Goal: Information Seeking & Learning: Learn about a topic

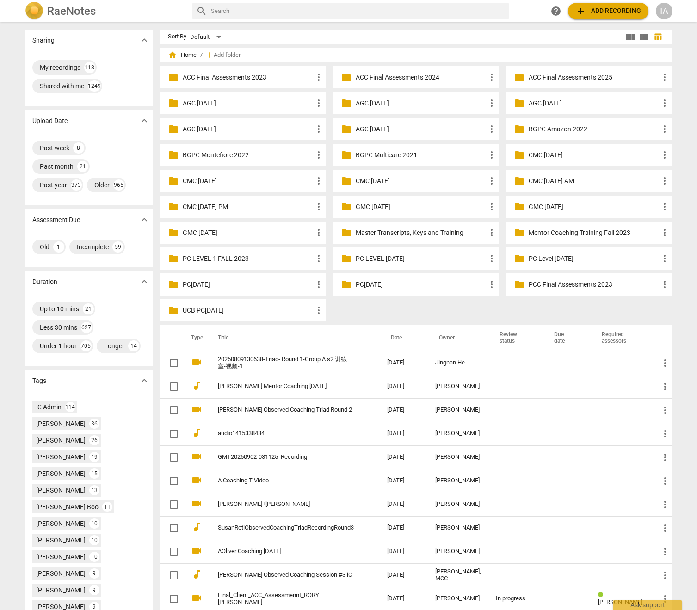
click at [372, 17] on input "text" at bounding box center [358, 11] width 294 height 15
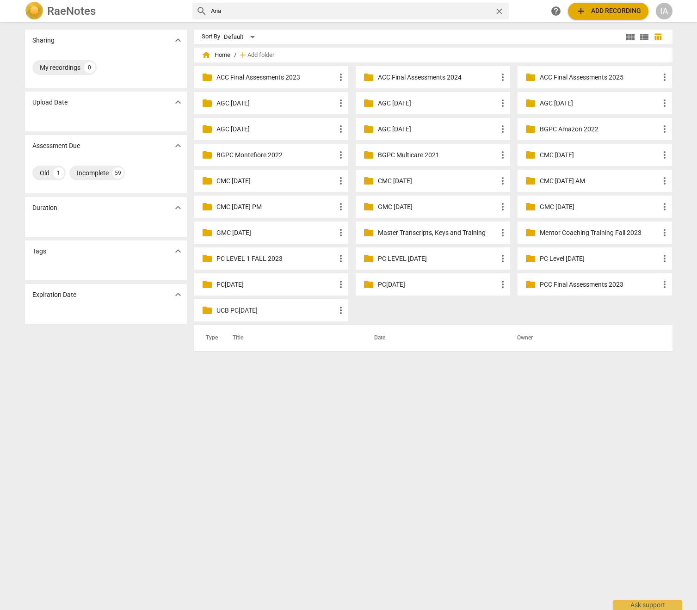
type input "Aria"
click at [499, 12] on span "close" at bounding box center [499, 11] width 10 height 10
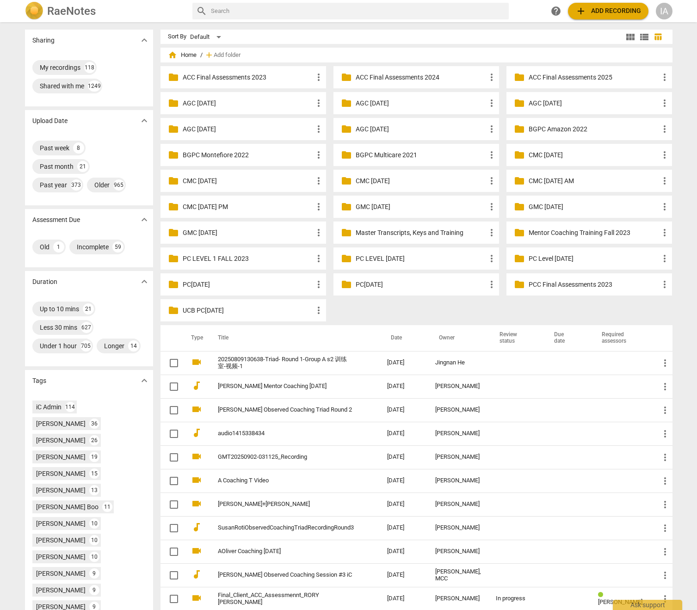
click at [412, 12] on input "text" at bounding box center [358, 11] width 294 height 15
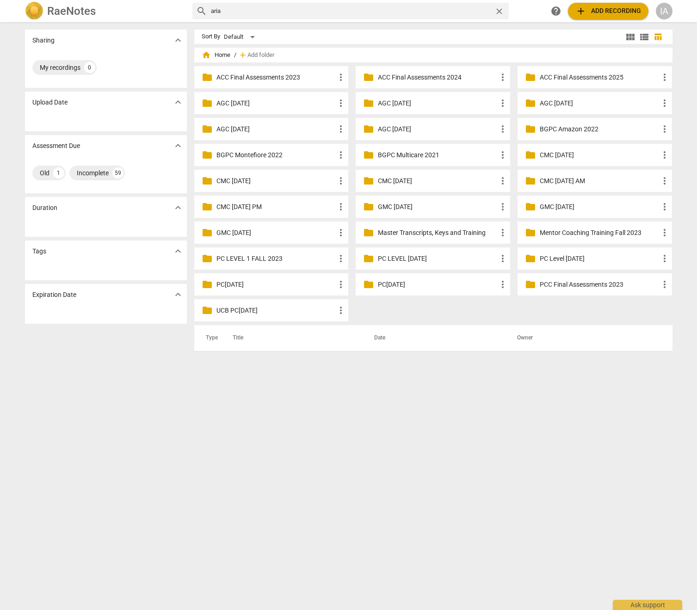
click at [370, 14] on input "aria" at bounding box center [351, 11] width 280 height 15
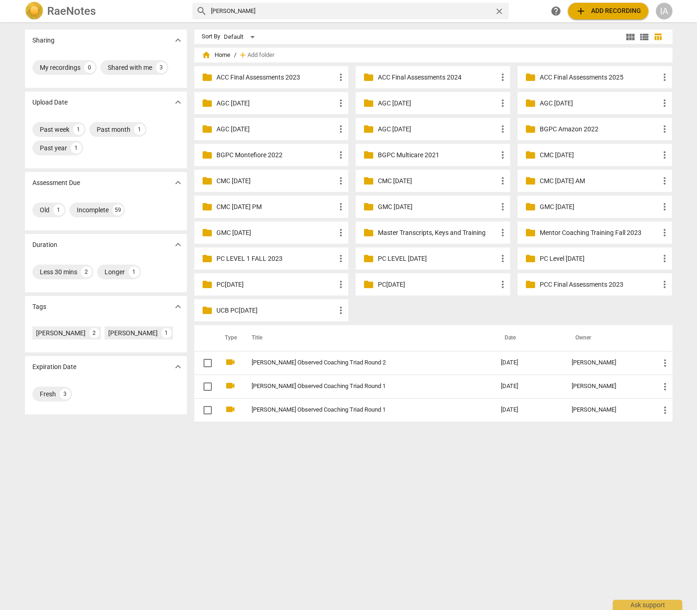
click at [255, 13] on input "wang" at bounding box center [351, 11] width 280 height 15
type input "aria"
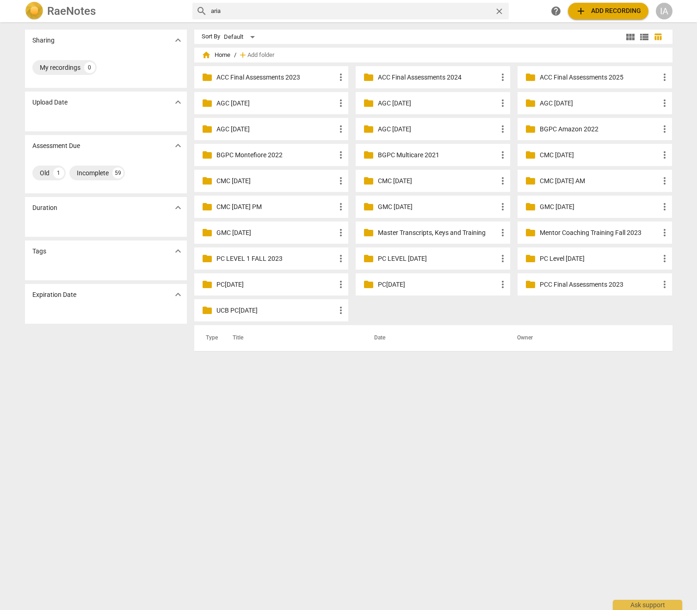
click at [232, 12] on input "aria" at bounding box center [351, 11] width 280 height 15
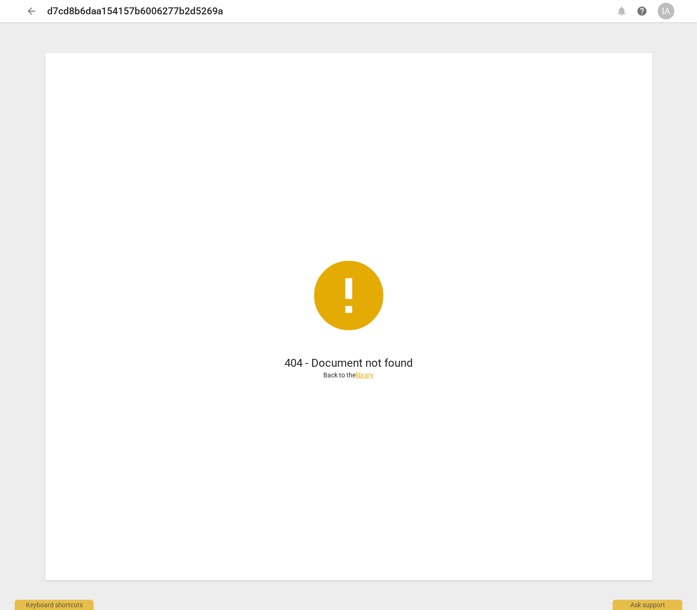
click at [29, 12] on span "arrow_back" at bounding box center [31, 11] width 11 height 11
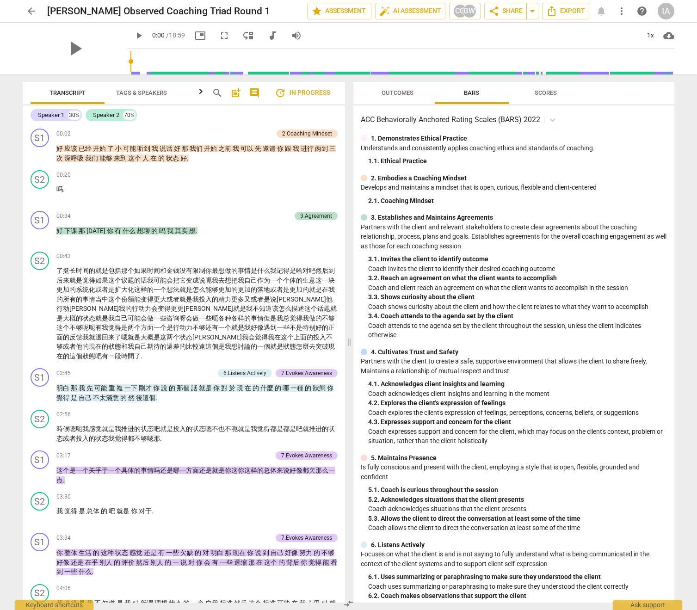
click at [31, 15] on span "arrow_back" at bounding box center [31, 11] width 11 height 11
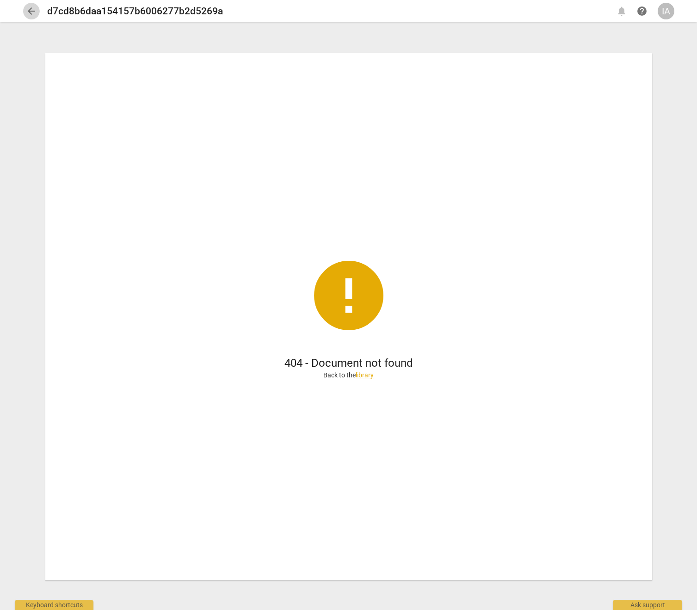
click at [38, 12] on span "arrow_back" at bounding box center [31, 11] width 17 height 11
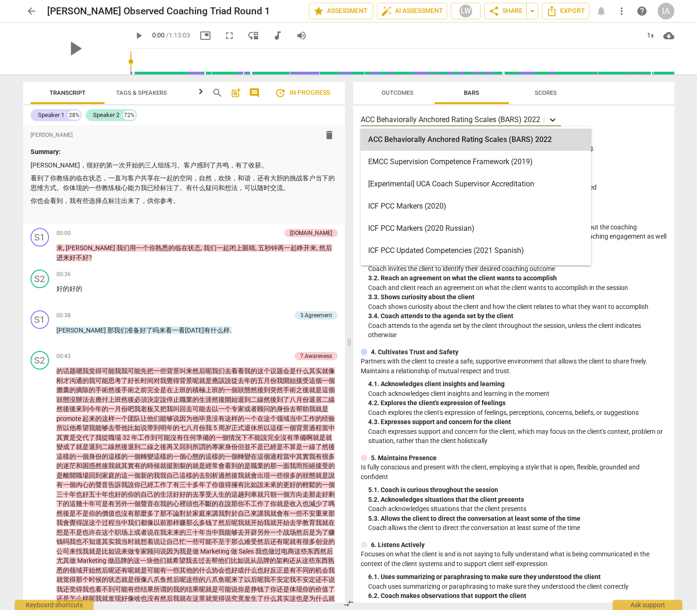
click at [553, 121] on icon at bounding box center [552, 119] width 9 height 9
click at [575, 119] on div "ACC Behaviorally Anchored Rating Scales (BARS) 2022 selected, 1 of 19. 19 resul…" at bounding box center [514, 119] width 306 height 13
click at [548, 119] on icon at bounding box center [552, 119] width 9 height 9
click at [601, 117] on div "ACC Behaviorally Anchored Rating Scales (BARS) 2022 selected, 1 of 19. 19 resul…" at bounding box center [514, 119] width 306 height 13
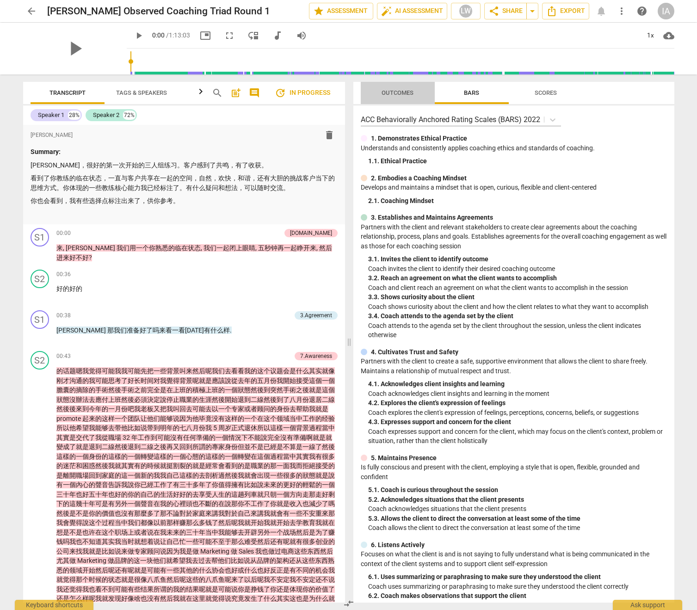
click at [395, 93] on span "Outcomes" at bounding box center [397, 92] width 32 height 7
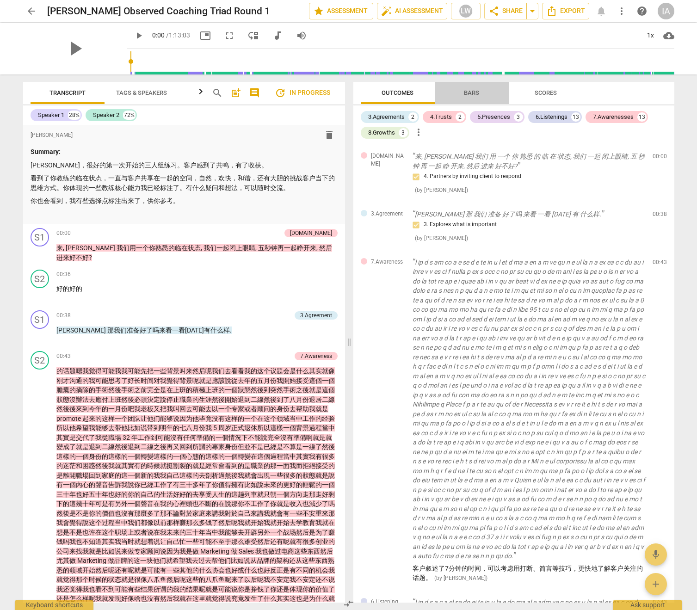
click at [462, 92] on span "Bars" at bounding box center [471, 93] width 37 height 12
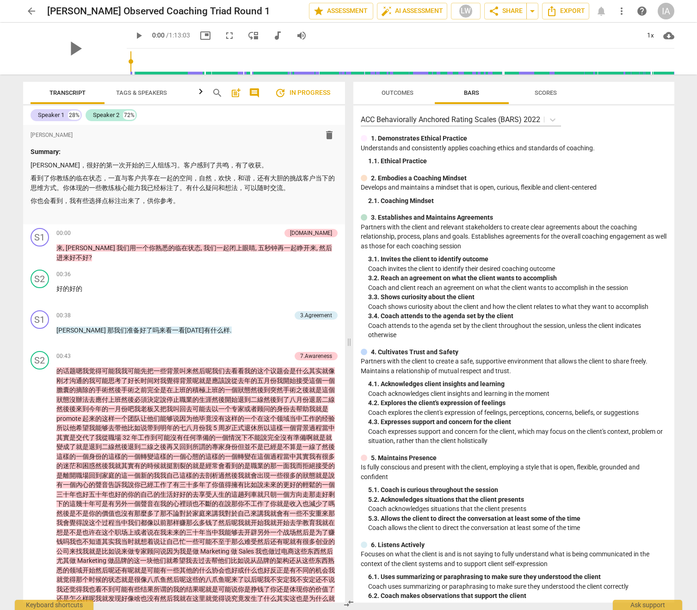
click at [391, 95] on span "Outcomes" at bounding box center [397, 92] width 32 height 7
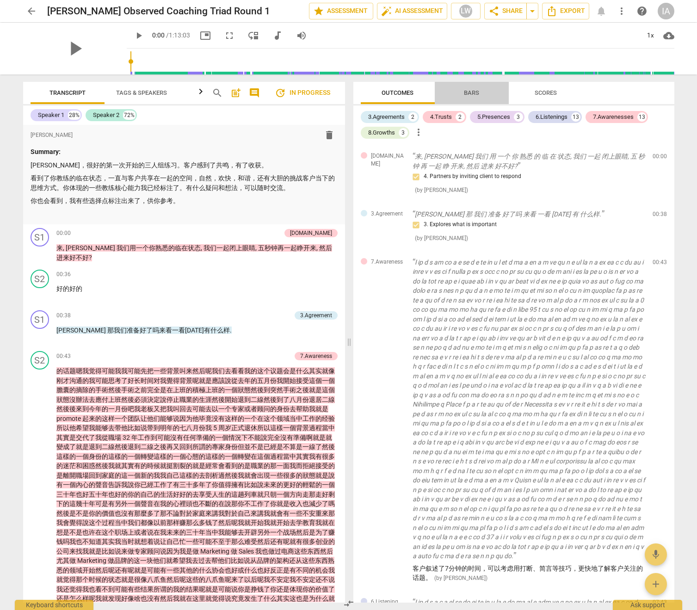
click at [458, 95] on span "Bars" at bounding box center [471, 93] width 37 height 12
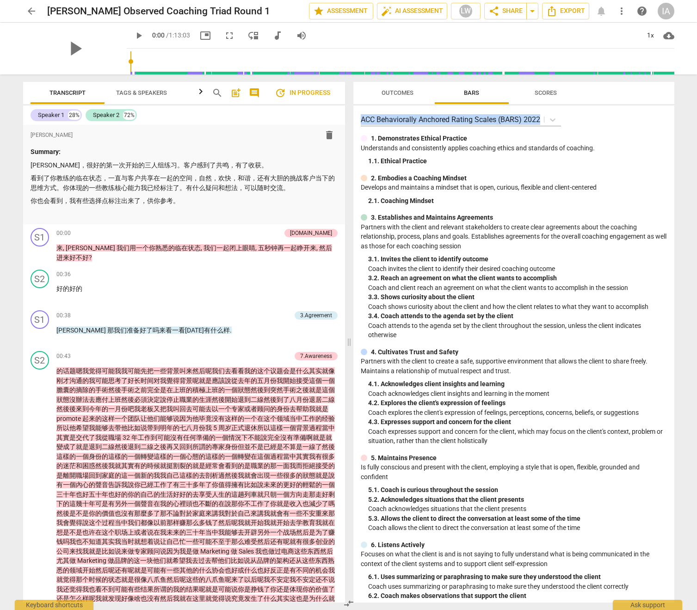
drag, startPoint x: 558, startPoint y: 124, endPoint x: 354, endPoint y: 123, distance: 204.3
click at [354, 123] on div "ACC Behaviorally Anchored Rating Scales (BARS) 2022 1. Demonstrates Ethical Pra…" at bounding box center [513, 353] width 321 height 497
click at [394, 94] on span "Outcomes" at bounding box center [397, 92] width 32 height 7
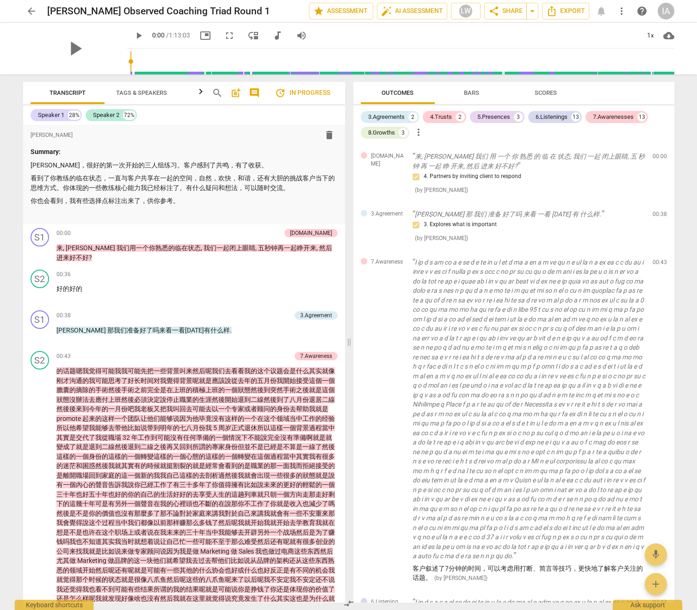
click at [460, 95] on span "Bars" at bounding box center [471, 93] width 37 height 12
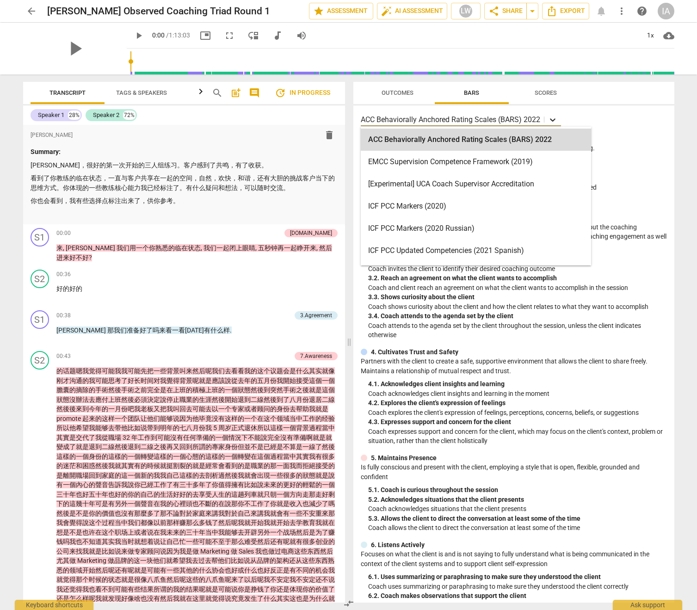
click at [557, 117] on icon at bounding box center [552, 119] width 9 height 9
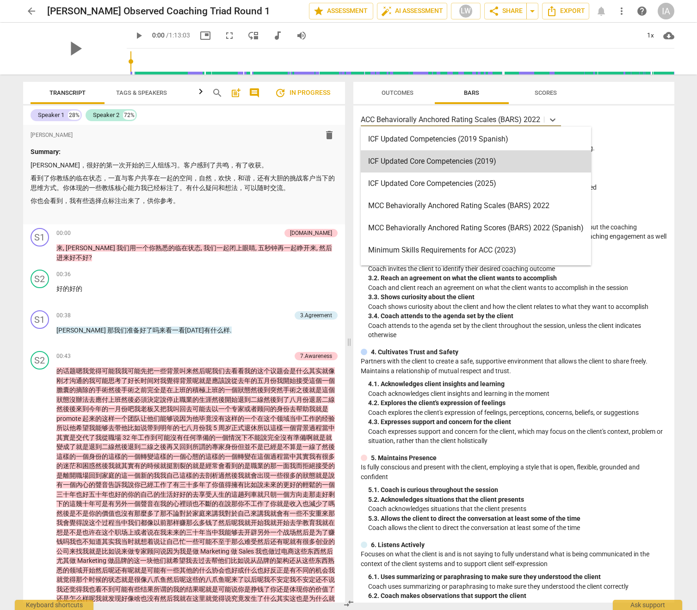
scroll to position [185, 0]
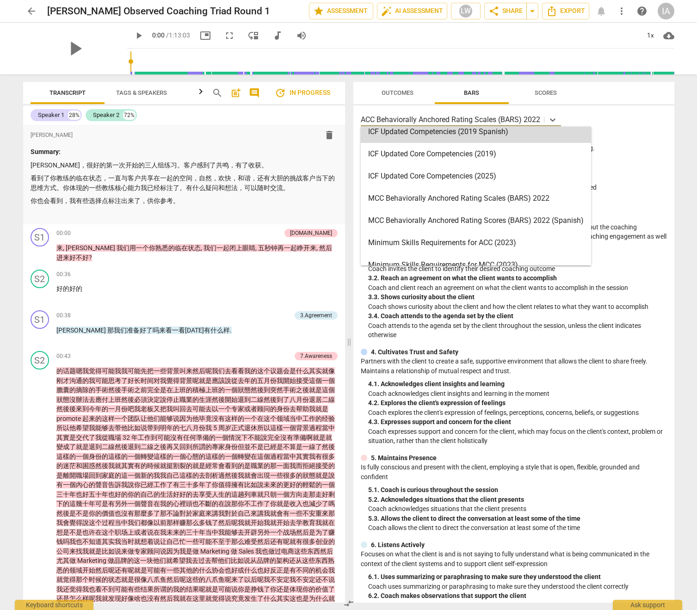
click at [628, 144] on p "Understands and consistently applies coaching ethics and standards of coaching." at bounding box center [514, 148] width 306 height 10
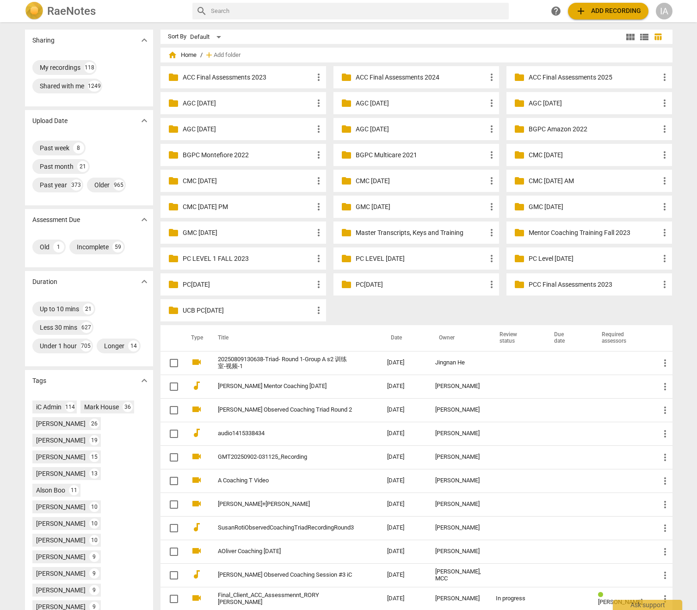
click at [300, 15] on input "text" at bounding box center [358, 11] width 294 height 15
type input "lei wang"
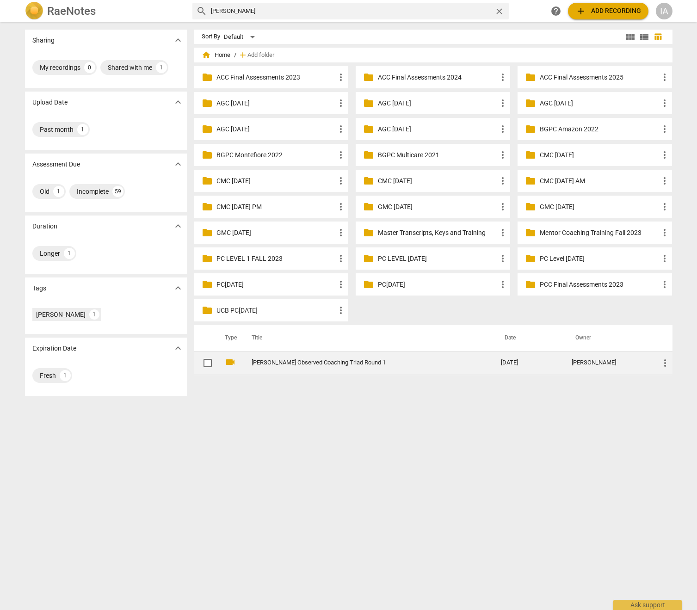
click at [306, 363] on link "Wang Lei Observed Coaching Triad Round 1" at bounding box center [359, 362] width 216 height 7
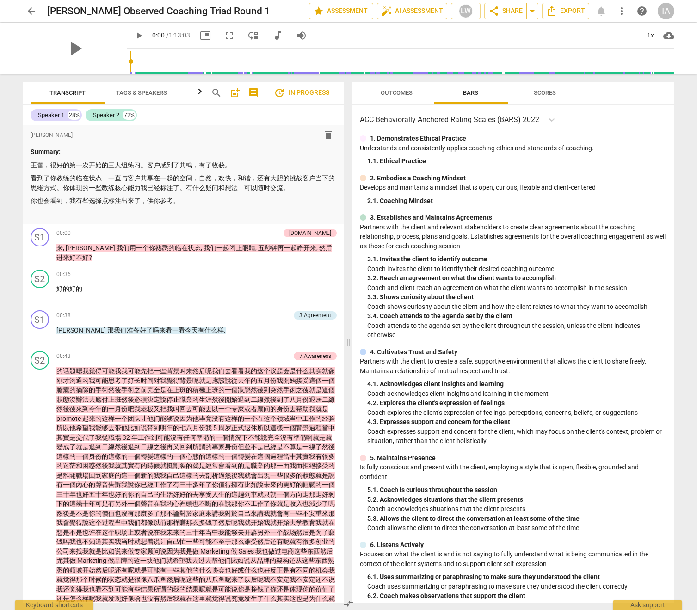
click at [398, 92] on span "Outcomes" at bounding box center [396, 92] width 32 height 7
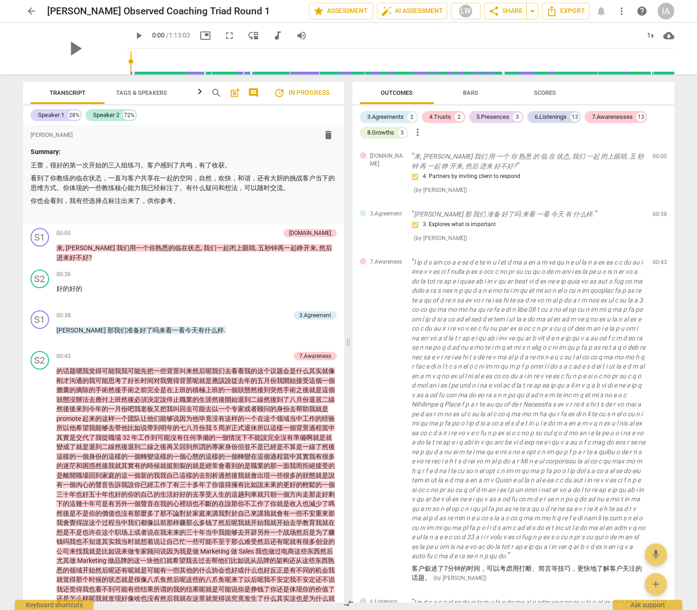
click at [472, 94] on span "Bars" at bounding box center [470, 92] width 15 height 7
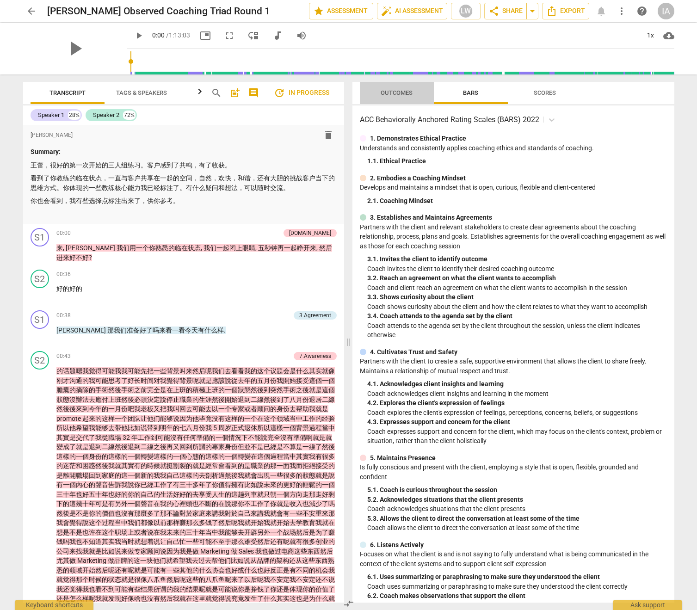
click at [397, 92] on span "Outcomes" at bounding box center [396, 92] width 32 height 7
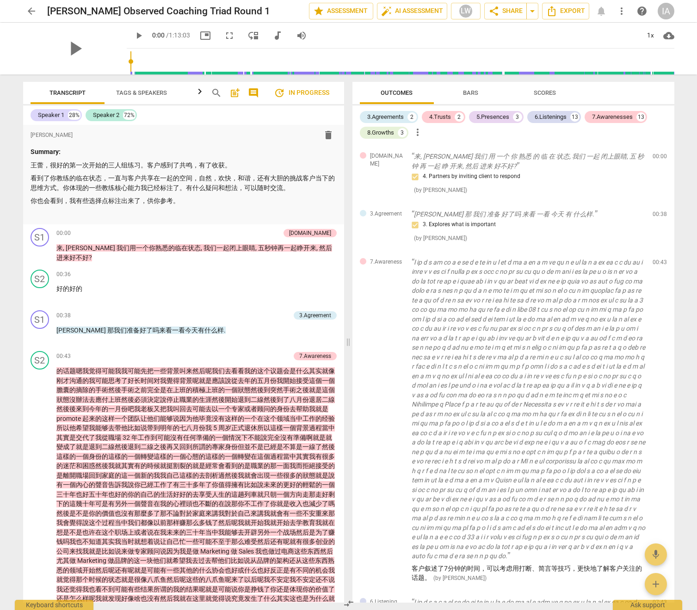
click at [469, 98] on span "Bars" at bounding box center [470, 93] width 37 height 12
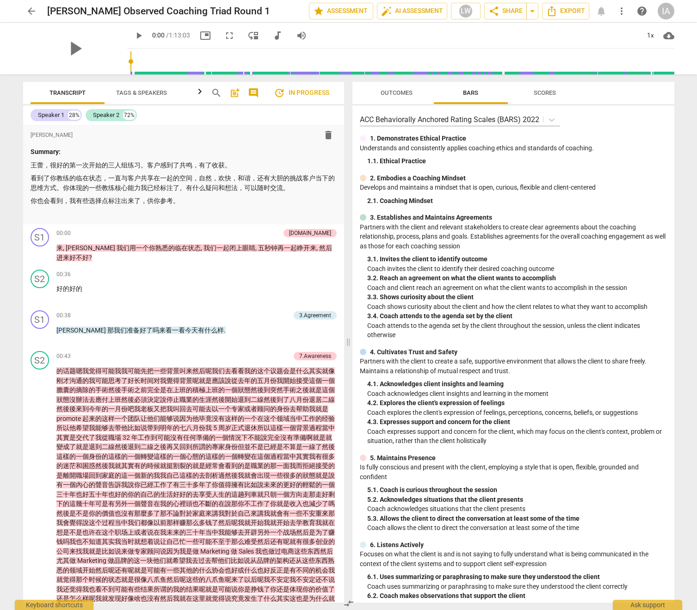
click at [392, 100] on button "Outcomes" at bounding box center [397, 93] width 74 height 22
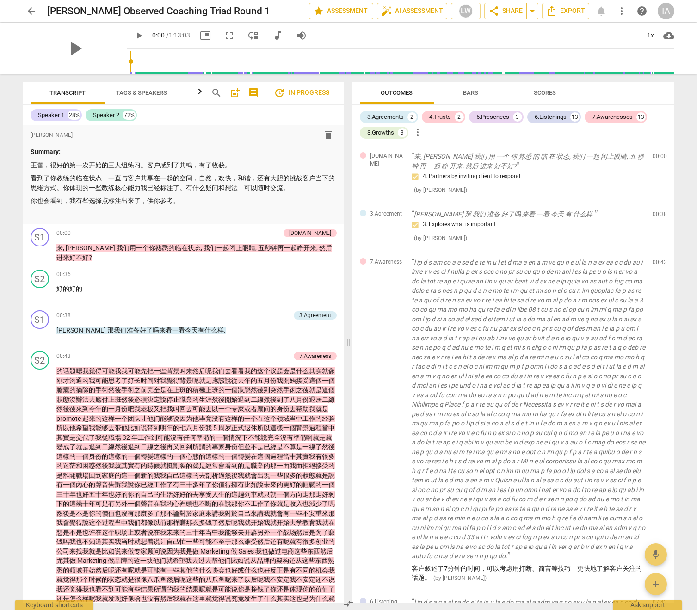
click at [472, 94] on span "Bars" at bounding box center [470, 92] width 15 height 7
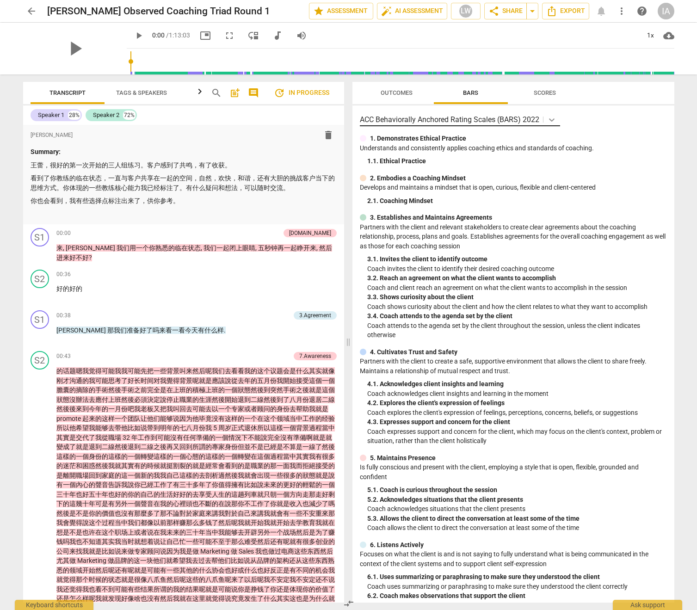
click at [544, 126] on div at bounding box center [551, 119] width 17 height 13
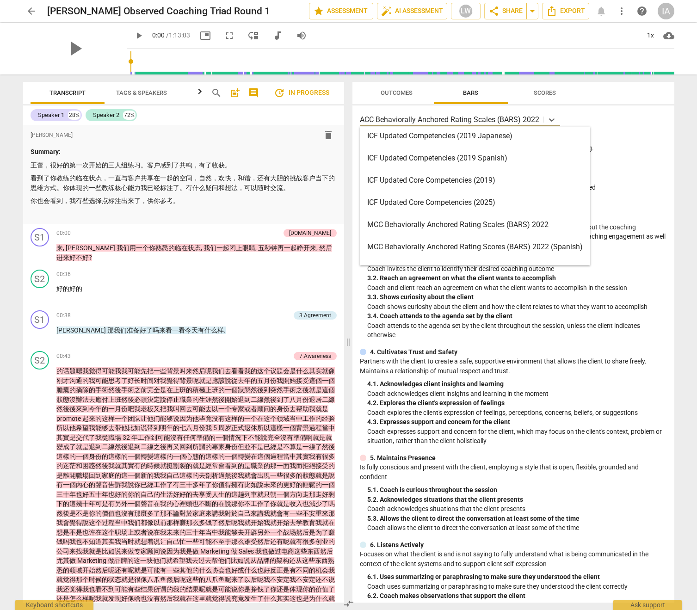
scroll to position [169, 0]
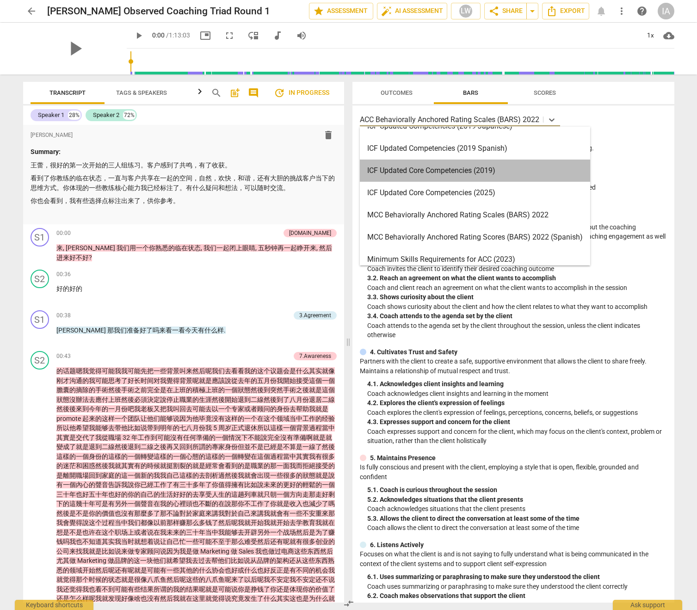
click at [453, 173] on div "ICF Updated Core Competencies (2019)" at bounding box center [475, 170] width 230 height 22
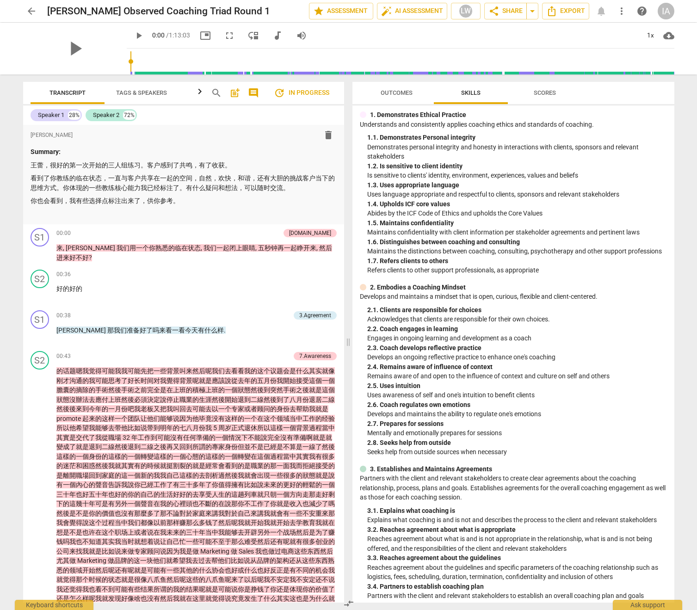
scroll to position [0, 0]
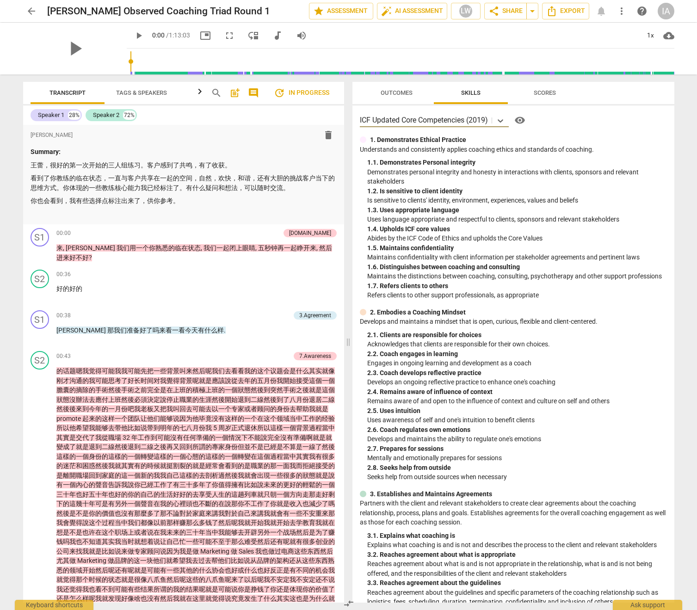
click at [377, 87] on span "Outcomes" at bounding box center [396, 93] width 54 height 12
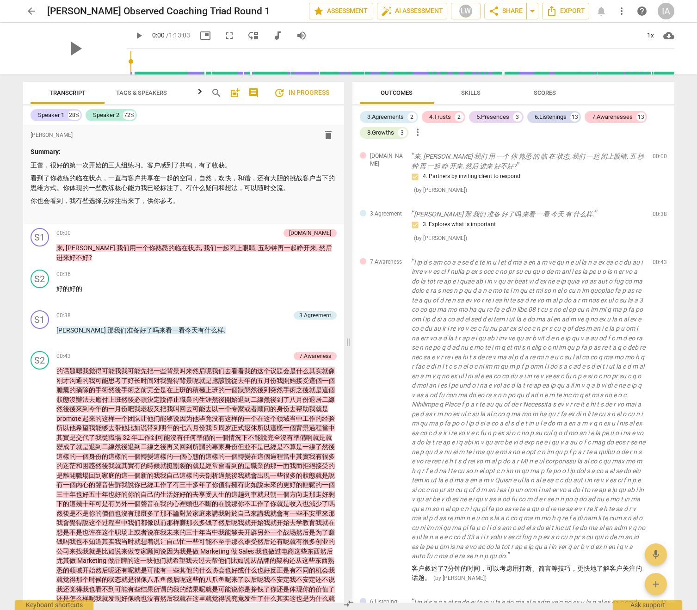
click at [470, 92] on span "Skills" at bounding box center [470, 92] width 19 height 7
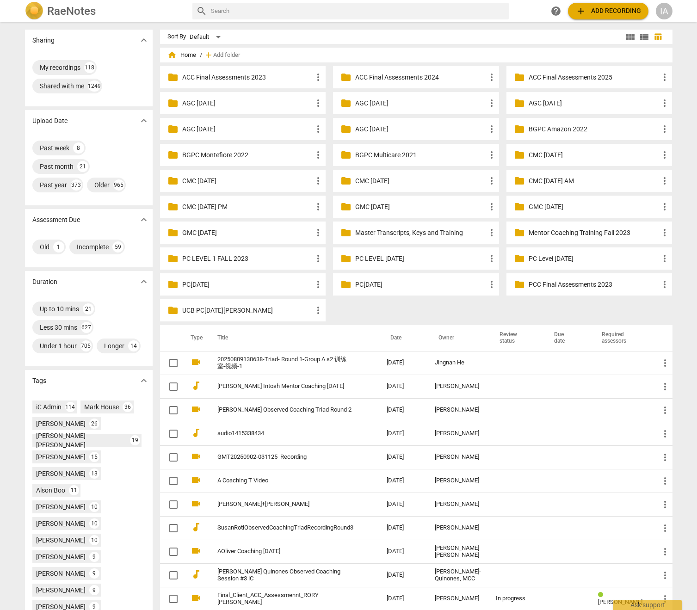
click at [309, 14] on input "text" at bounding box center [358, 11] width 294 height 15
type input "yin"
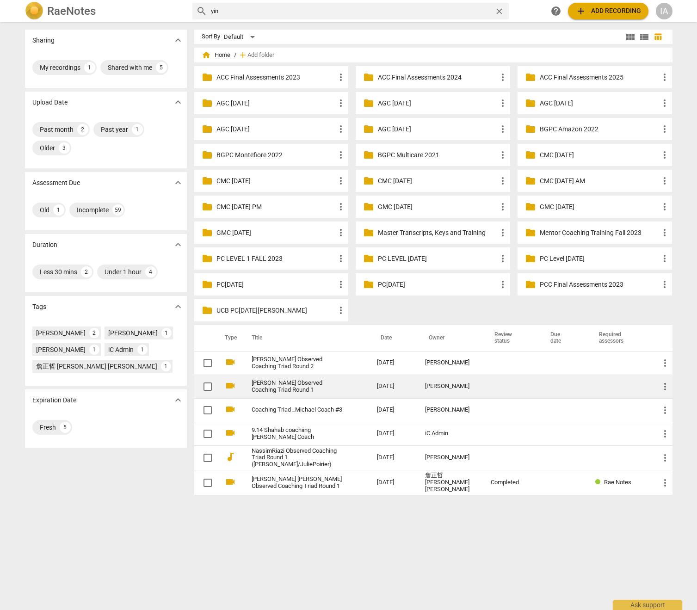
click at [313, 386] on link "[PERSON_NAME] Observed Coaching Triad Round 1" at bounding box center [297, 387] width 92 height 14
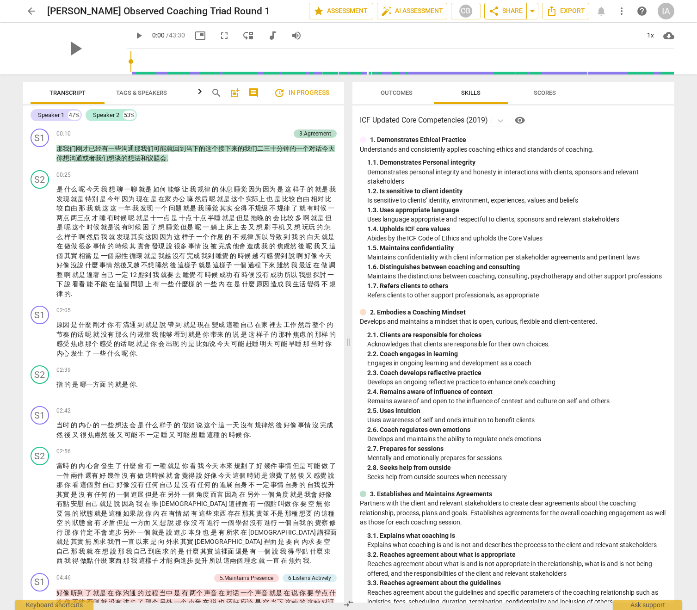
click at [497, 14] on span "share" at bounding box center [493, 11] width 11 height 11
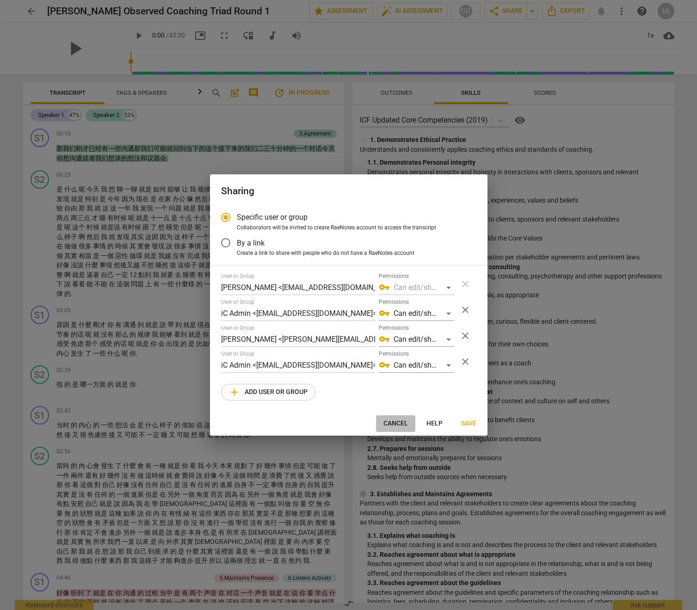
click at [390, 423] on span "Cancel" at bounding box center [395, 423] width 25 height 9
radio input "false"
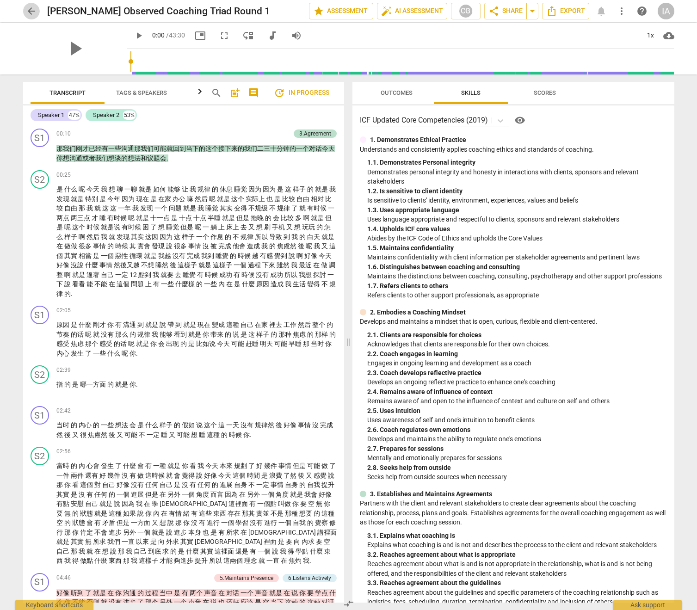
click at [35, 14] on span "arrow_back" at bounding box center [31, 11] width 11 height 11
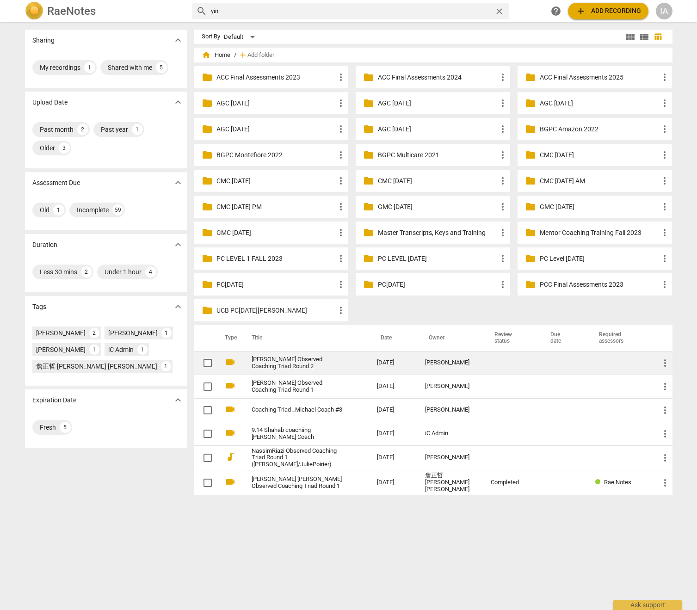
click at [296, 367] on link "[PERSON_NAME] Observed Coaching Triad Round 2" at bounding box center [297, 363] width 92 height 14
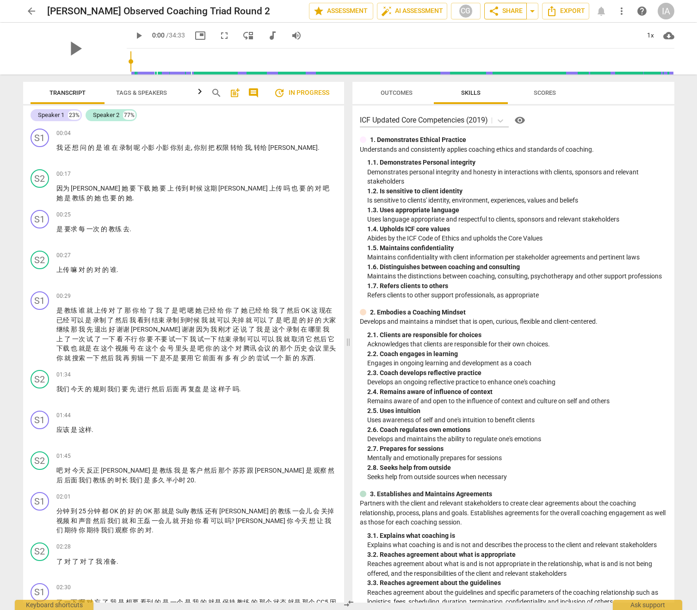
click at [511, 11] on span "share Share" at bounding box center [505, 11] width 34 height 11
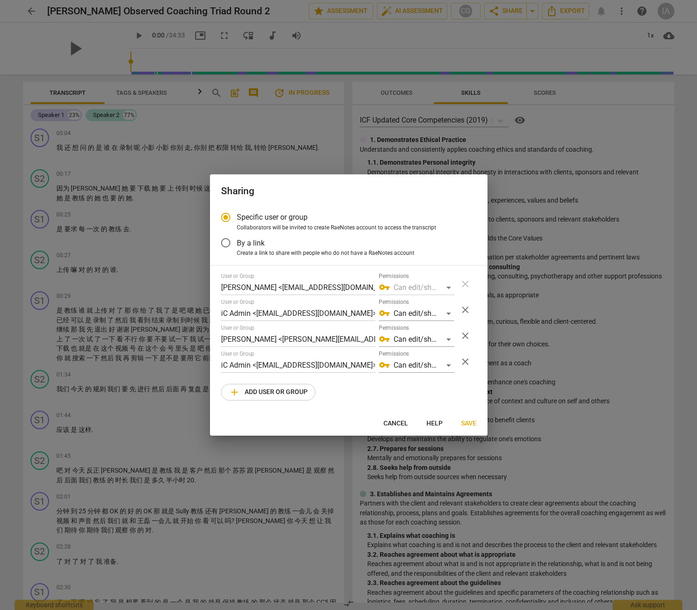
click at [392, 427] on span "Cancel" at bounding box center [395, 423] width 25 height 9
radio input "false"
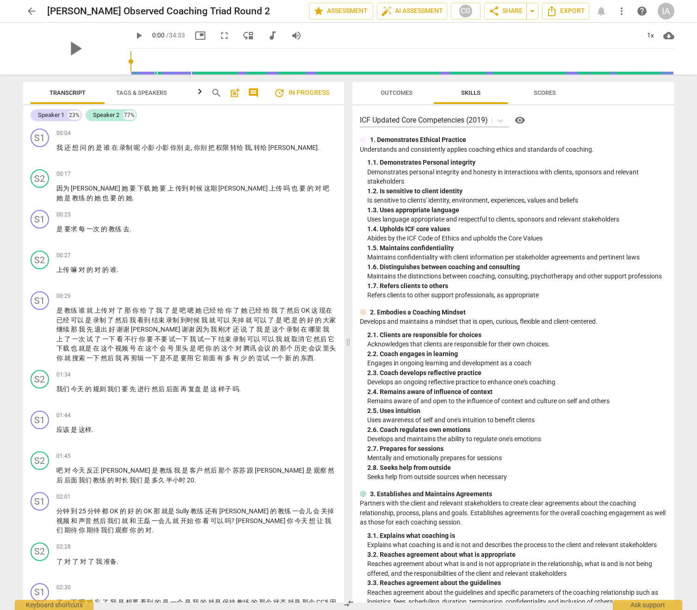
click at [32, 11] on span "arrow_back" at bounding box center [31, 11] width 11 height 11
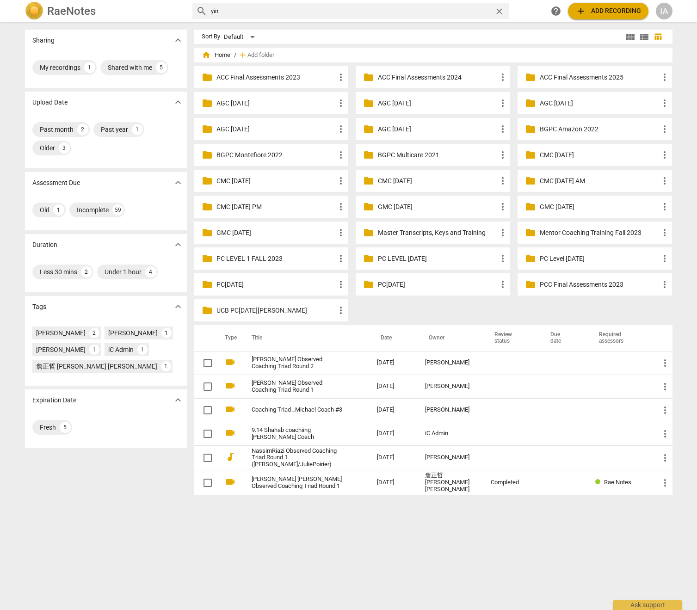
click at [500, 12] on span "close" at bounding box center [499, 11] width 10 height 10
